Goal: Find specific page/section: Find specific page/section

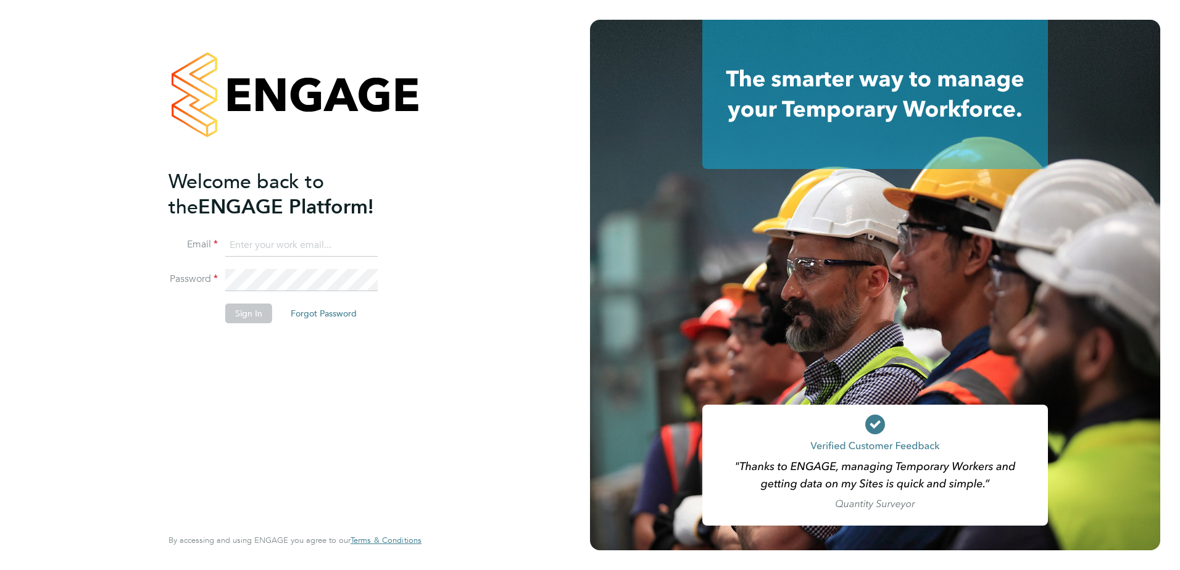
type input "[PERSON_NAME][EMAIL_ADDRESS][PERSON_NAME][DOMAIN_NAME]"
click at [251, 308] on button "Sign In" at bounding box center [248, 314] width 47 height 20
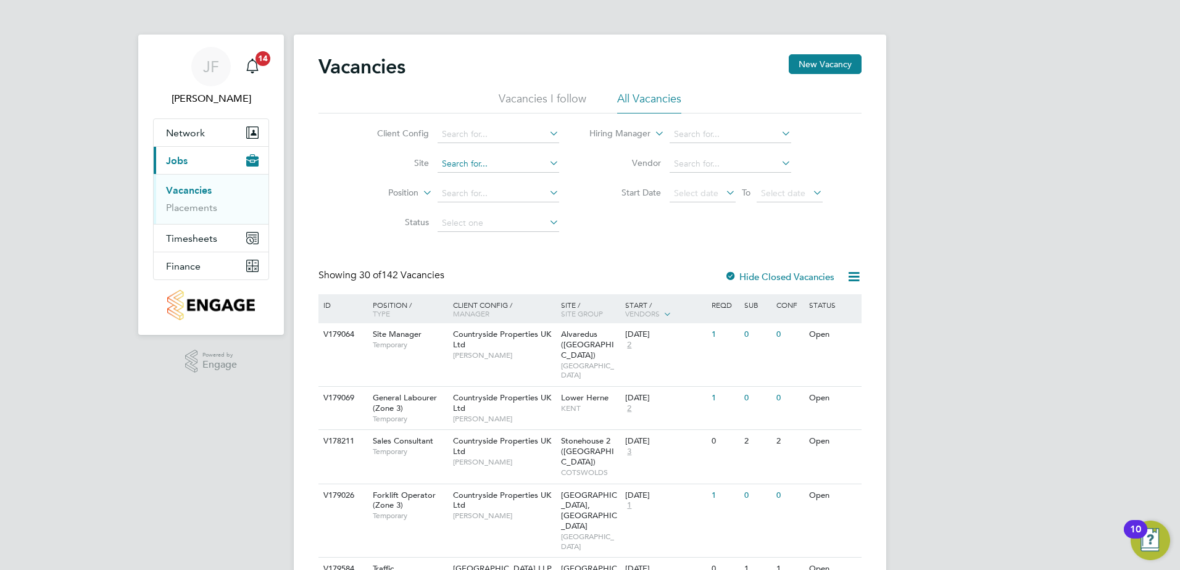
click at [478, 167] on input at bounding box center [498, 163] width 122 height 17
click at [515, 181] on li "Buckle rs Ride, Crowthorne" at bounding box center [497, 180] width 123 height 17
type input "Bucklers Ride, Crowthorne"
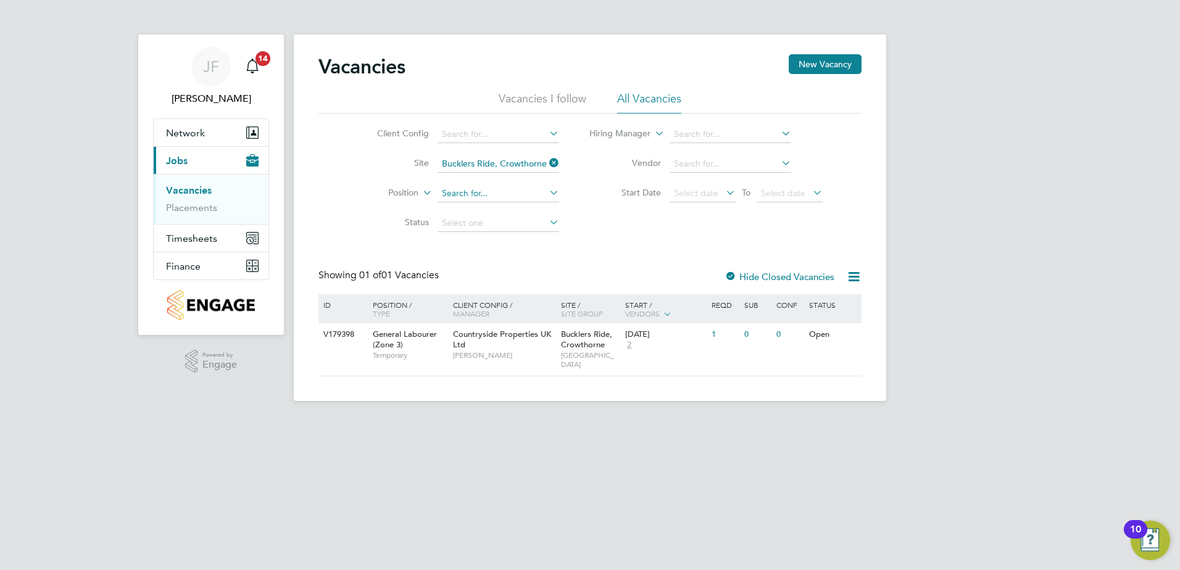
click at [508, 196] on input at bounding box center [498, 193] width 122 height 17
click at [496, 226] on input at bounding box center [498, 223] width 122 height 17
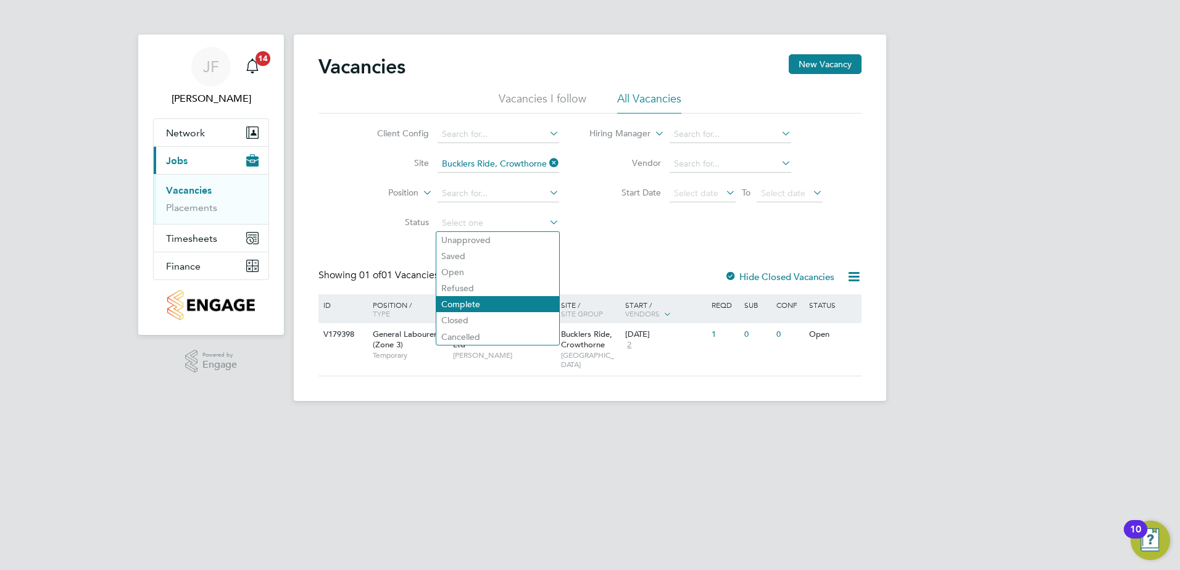
click at [502, 305] on li "Complete" at bounding box center [497, 304] width 123 height 16
type input "Complete"
